Goal: Information Seeking & Learning: Learn about a topic

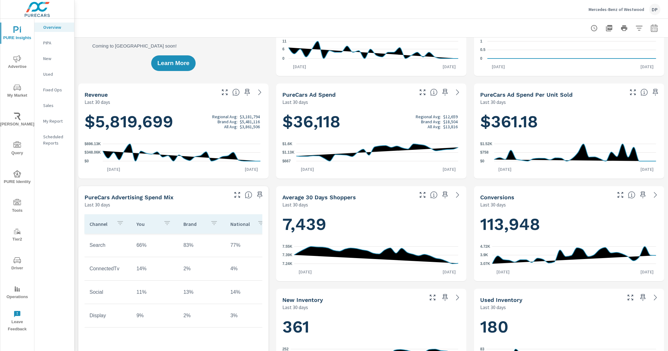
scroll to position [39, 0]
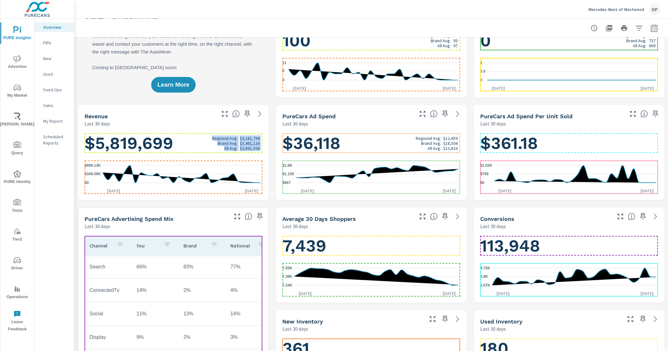
click at [199, 146] on h1 "$5,819,699 Regional Avg: $3,181,794 Brand Avg: $5,481,116 All Avg: $3,861,506" at bounding box center [173, 143] width 178 height 21
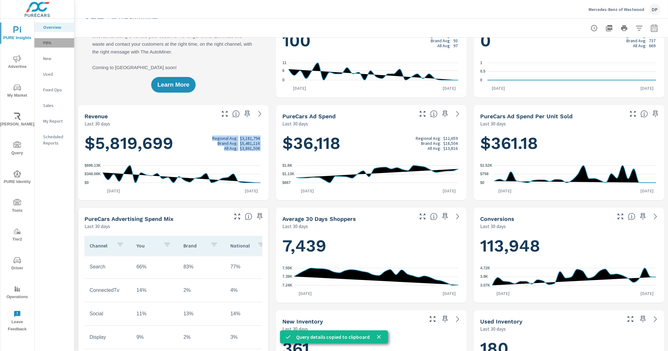
click at [47, 42] on p "PIPA" at bounding box center [56, 43] width 26 height 6
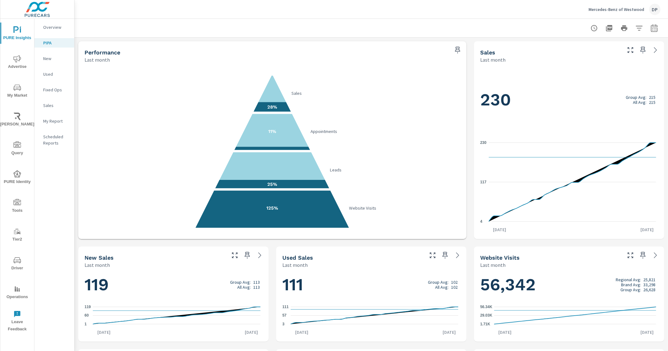
click at [58, 23] on div "Overview" at bounding box center [54, 27] width 40 height 9
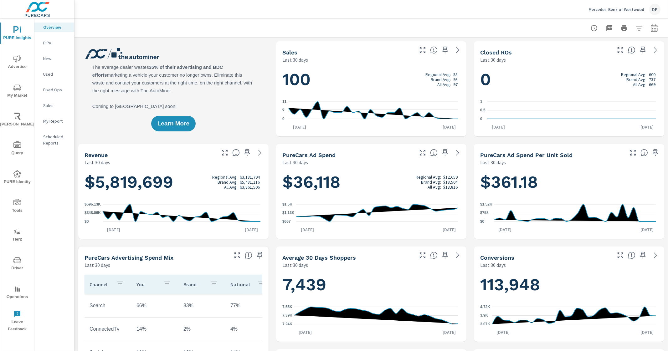
click at [197, 150] on div "Revenue Last 30 days" at bounding box center [147, 155] width 139 height 22
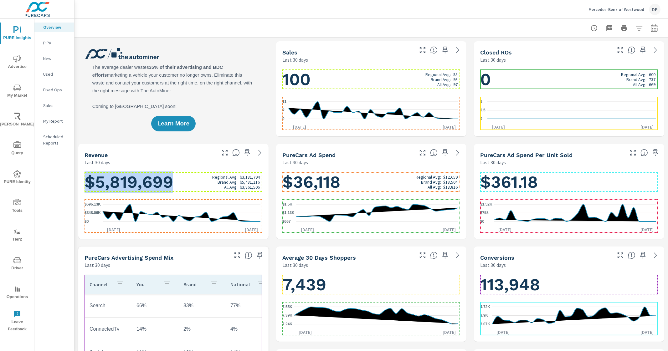
click at [191, 184] on h1 "$5,819,699 Regional Avg: $3,181,794 Brand Avg: $5,481,116 All Avg: $3,861,506" at bounding box center [173, 181] width 178 height 21
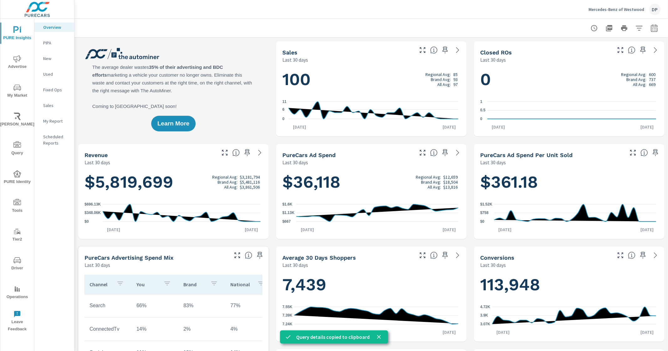
click at [195, 154] on div "Revenue" at bounding box center [149, 154] width 130 height 7
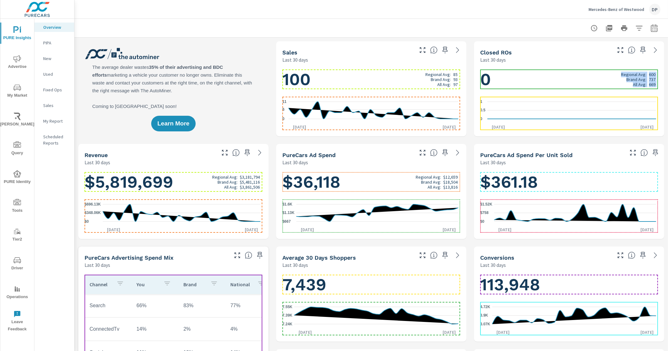
click at [527, 78] on h1 "0 Regional Avg: 600 Brand Avg: 737 All Avg: 669" at bounding box center [569, 79] width 178 height 21
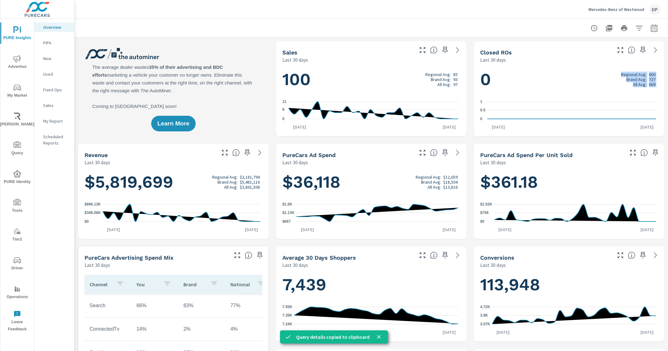
click at [236, 129] on div "Learn More" at bounding box center [173, 88] width 190 height 95
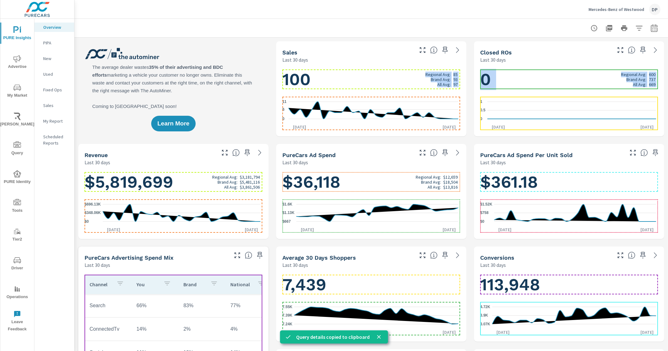
click at [395, 77] on h1 "100 Regional Avg: 85 Brand Avg: 93 All Avg: 97" at bounding box center [371, 79] width 178 height 21
click at [384, 80] on h1 "100 Regional Avg: 85 Brand Avg: 93 All Avg: 97" at bounding box center [371, 79] width 178 height 21
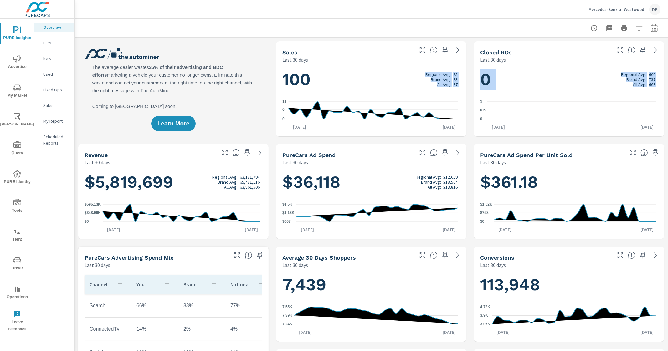
click at [236, 125] on div "Learn More" at bounding box center [173, 88] width 190 height 95
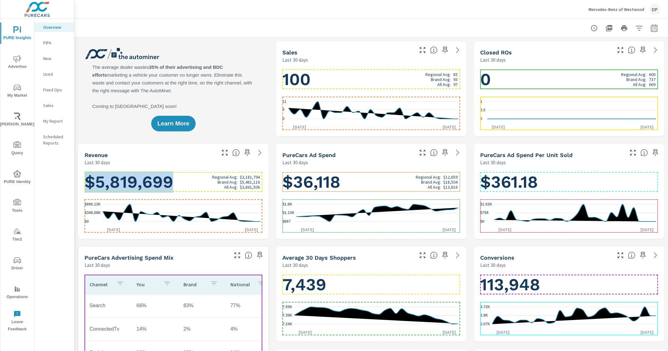
click at [194, 177] on h1 "$5,819,699 Regional Avg: $3,181,794 Brand Avg: $5,481,116 All Avg: $3,861,506" at bounding box center [173, 181] width 178 height 21
